Goal: Register for event/course

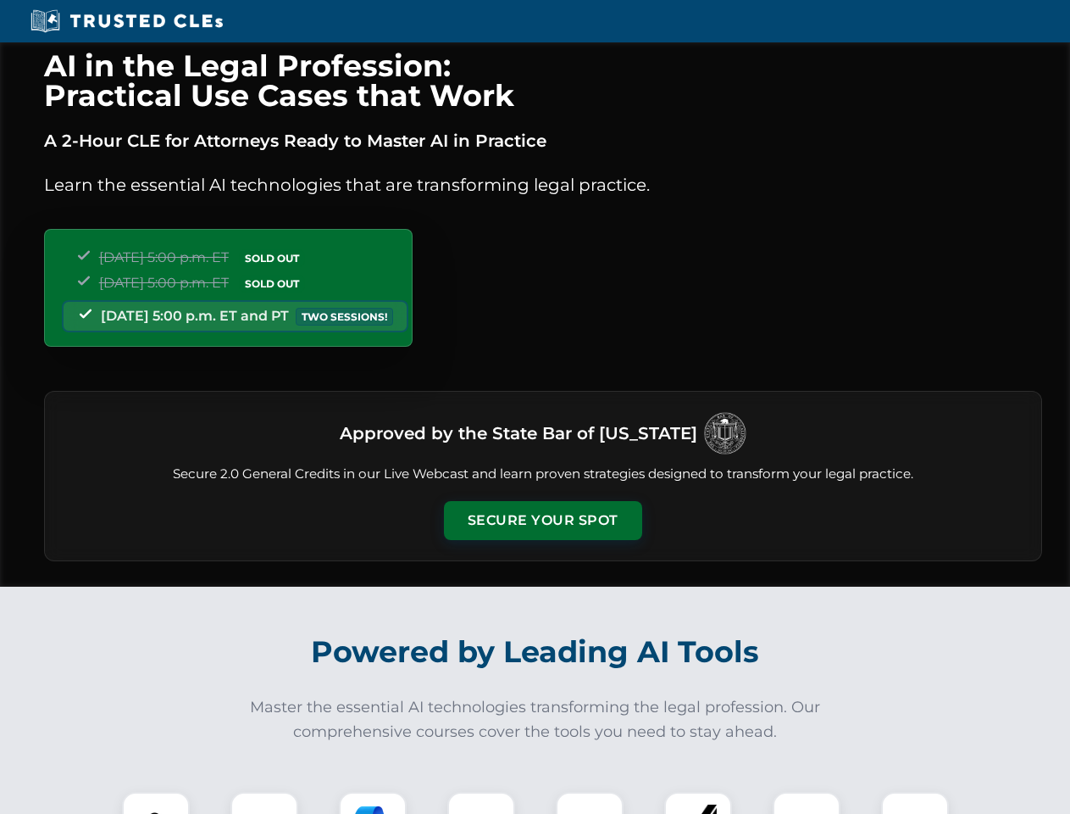
click at [542, 520] on button "Secure Your Spot" at bounding box center [543, 520] width 198 height 39
click at [156, 802] on img at bounding box center [155, 825] width 49 height 49
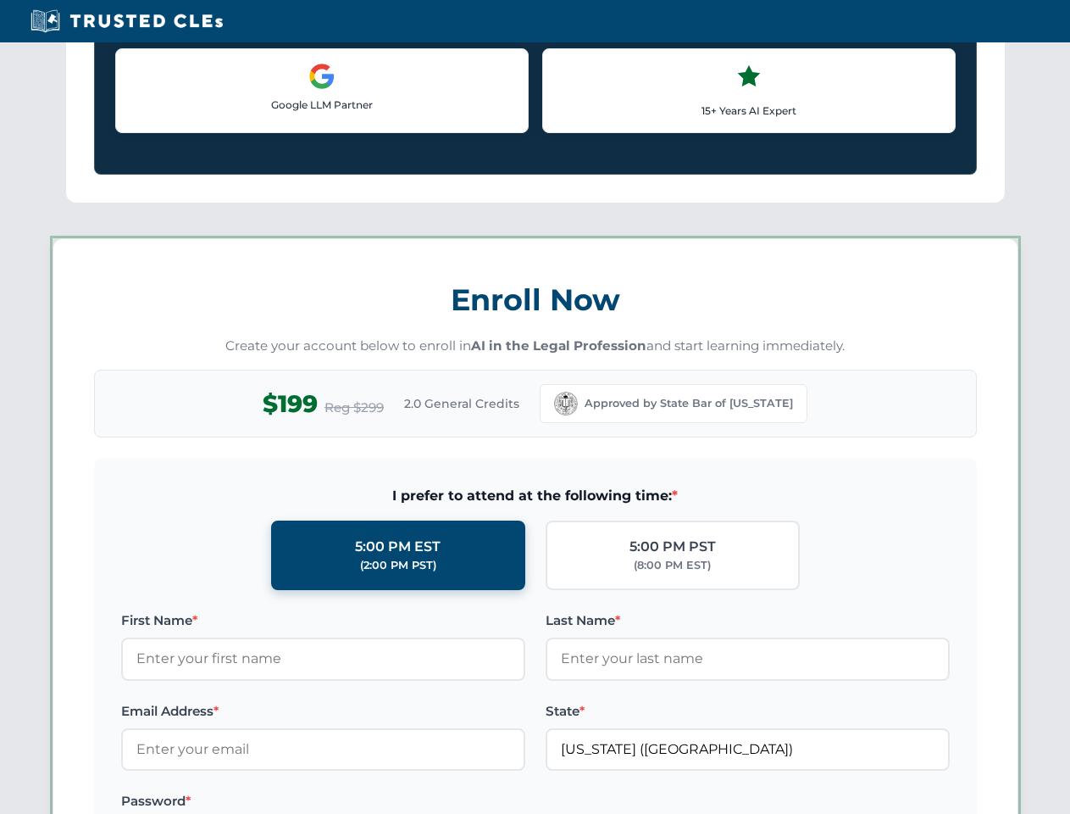
click at [373, 802] on label "Password *" at bounding box center [323, 801] width 404 height 20
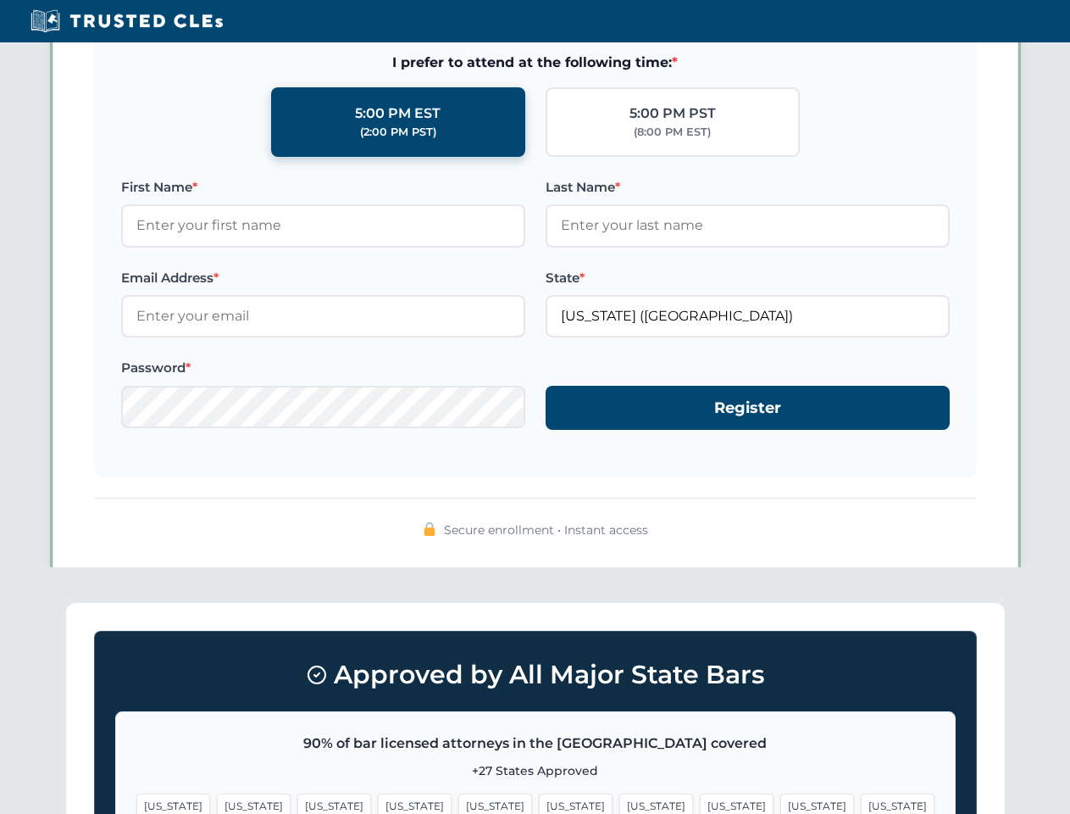
click at [619, 802] on span "[US_STATE]" at bounding box center [656, 805] width 74 height 25
click at [780, 802] on span "[US_STATE]" at bounding box center [817, 805] width 74 height 25
